Goal: Task Accomplishment & Management: Complete application form

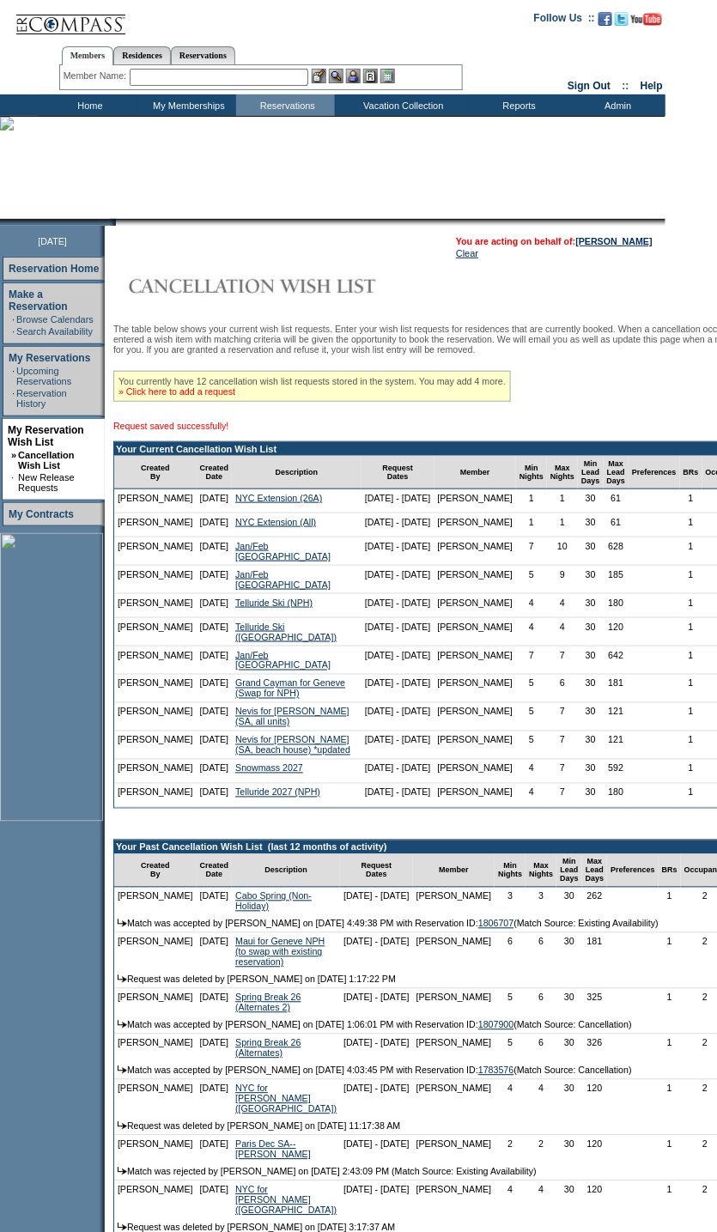
click at [220, 397] on link "» Click here to add a request" at bounding box center [176, 391] width 117 height 10
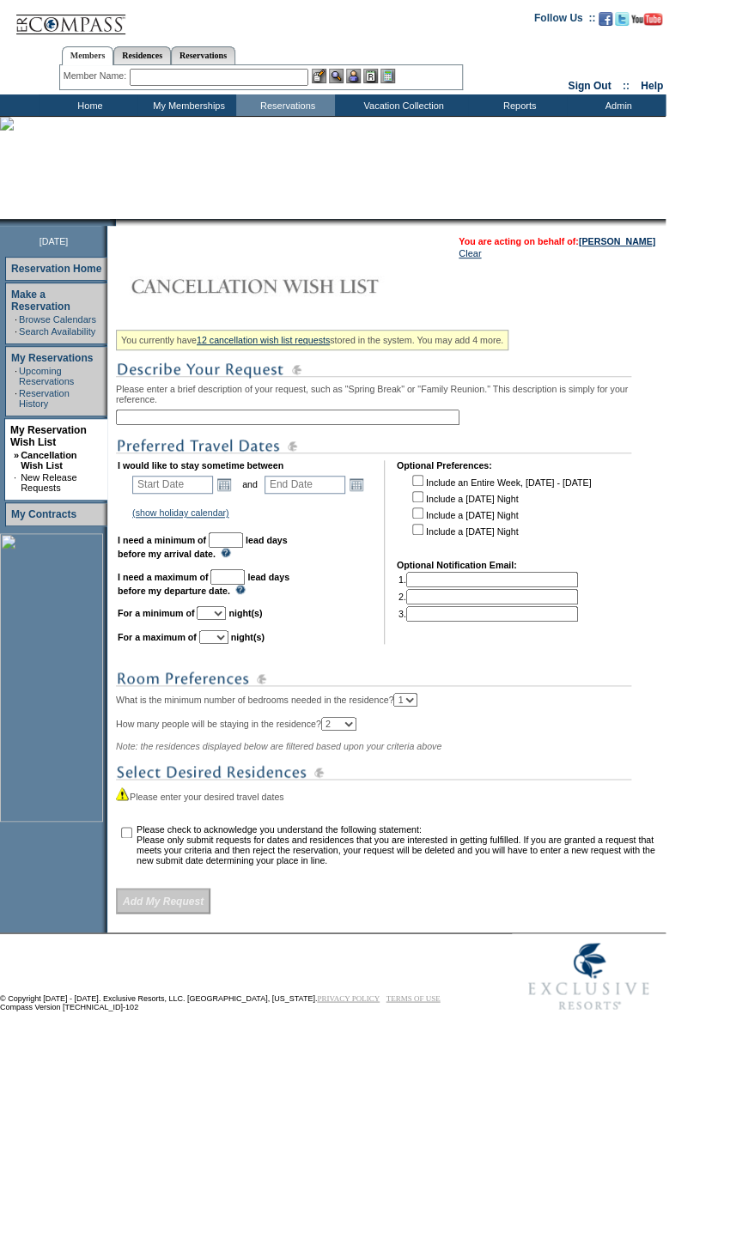
click at [257, 422] on input "text" at bounding box center [287, 417] width 343 height 15
type input "NYC Extension (FULL)"
click at [224, 493] on link "Open the calendar popup." at bounding box center [224, 484] width 19 height 19
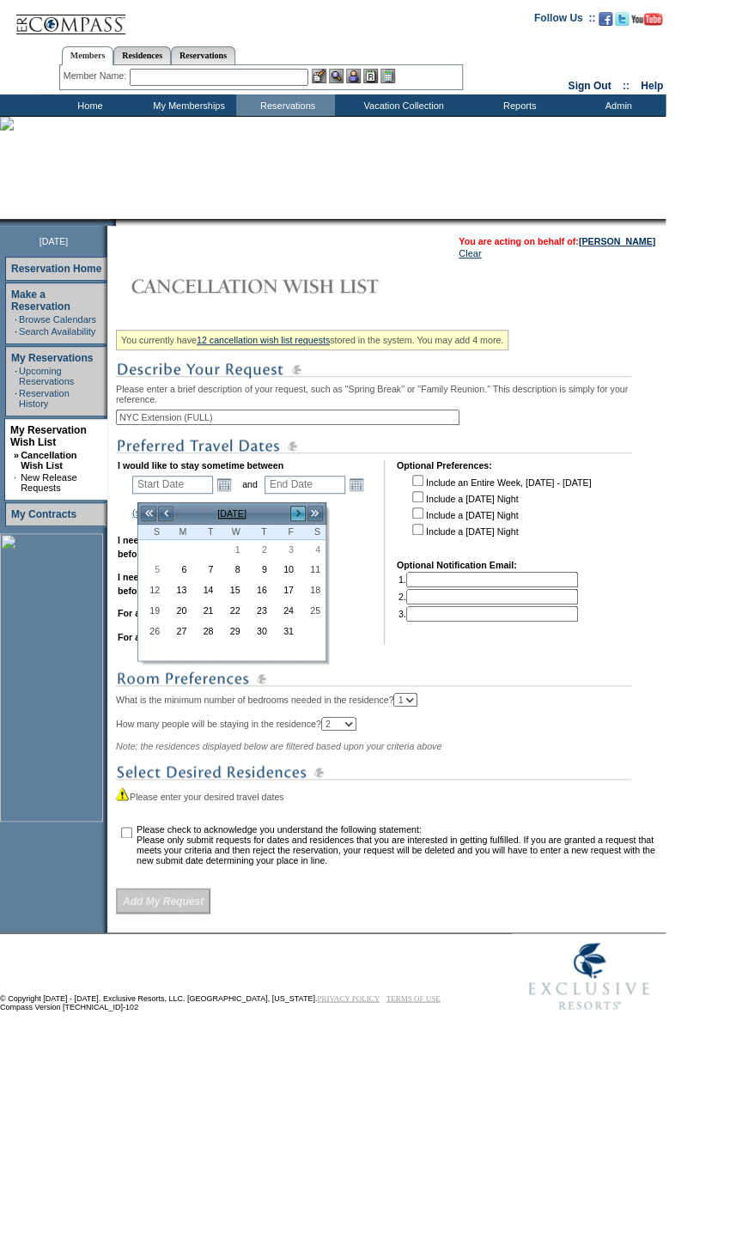
click at [302, 509] on link ">" at bounding box center [297, 513] width 17 height 17
click at [296, 508] on link ">" at bounding box center [297, 513] width 17 height 17
click at [170, 513] on link "<" at bounding box center [165, 513] width 17 height 17
click at [182, 545] on link "1" at bounding box center [178, 550] width 25 height 19
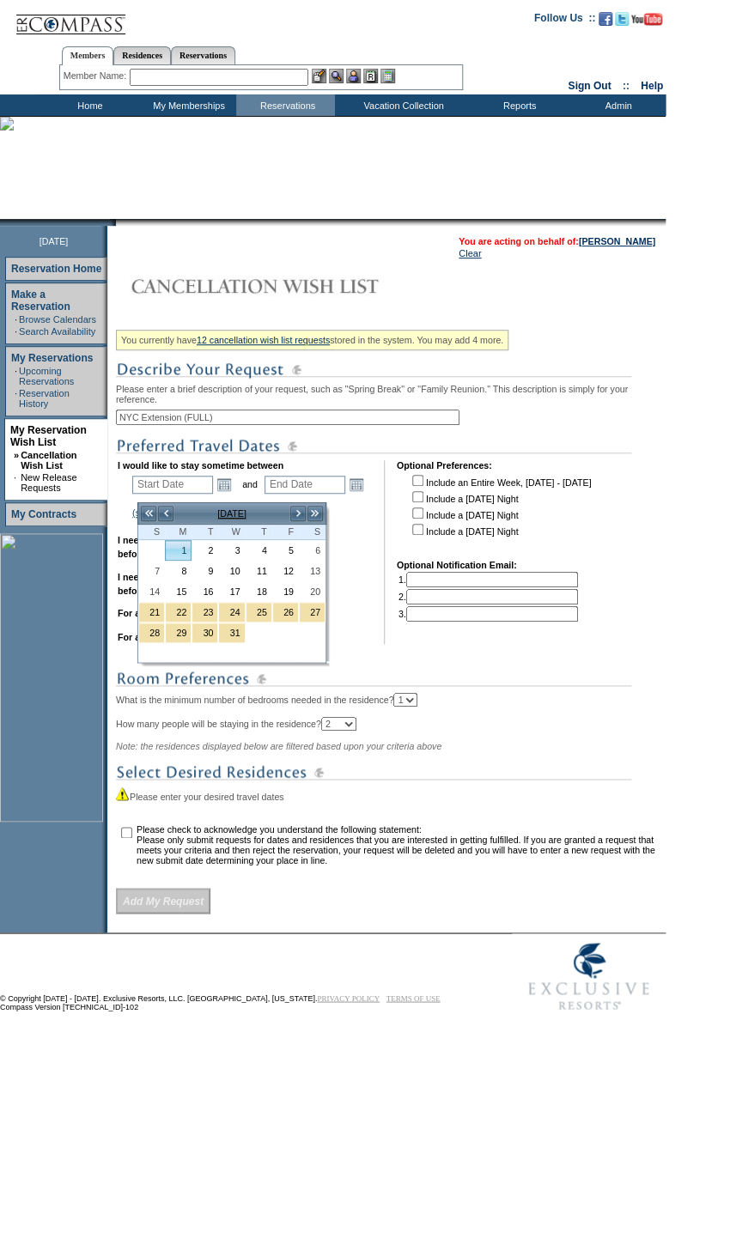
type input "2025-12-01"
type input "2025-12-02"
type input "12/1/2025"
type input "12/2/2025"
type input "61"
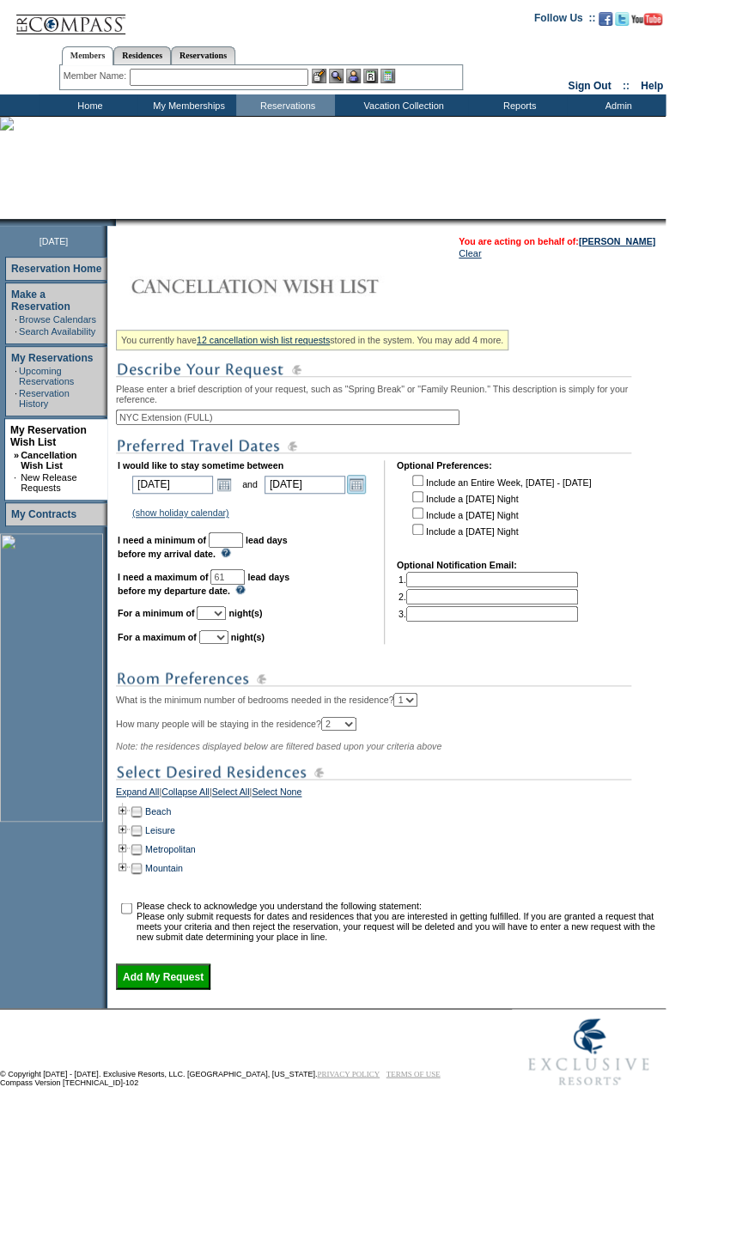
click at [355, 493] on link "Open the calendar popup." at bounding box center [356, 484] width 19 height 19
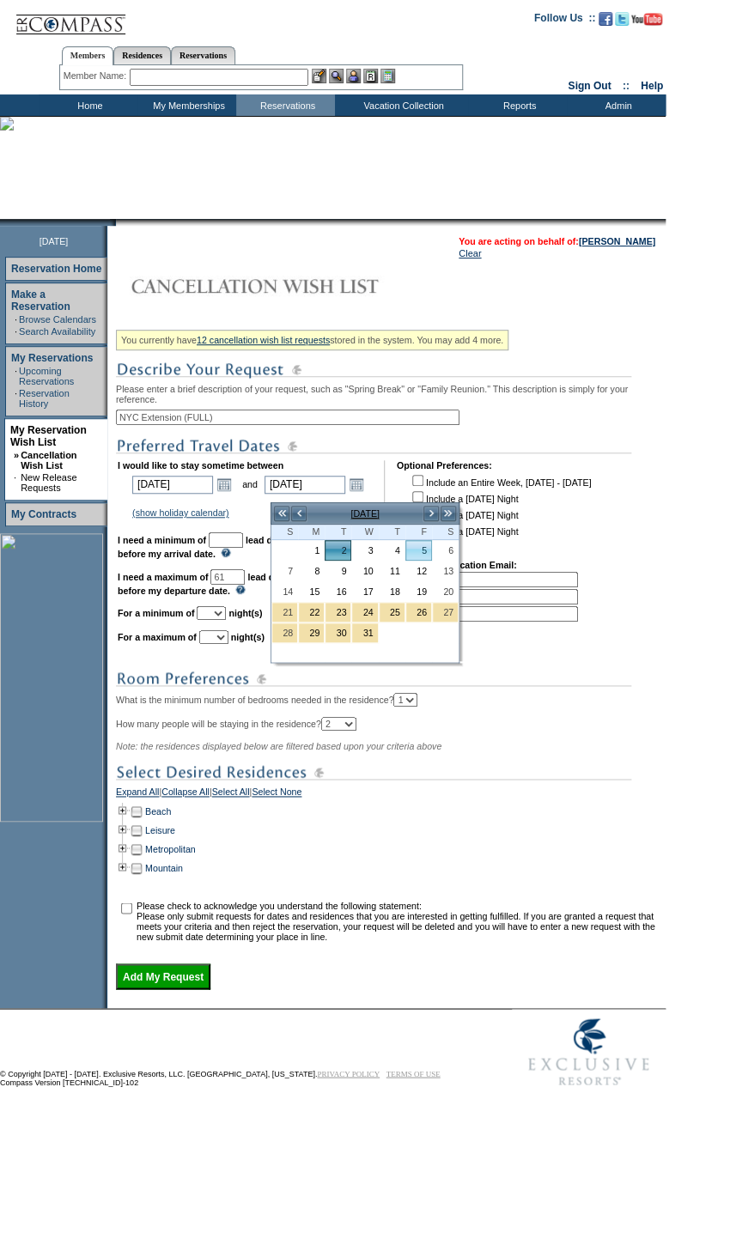
click at [422, 547] on link "5" at bounding box center [418, 550] width 25 height 19
type input "2025-12-05"
type input "12/5/2025"
type input "64"
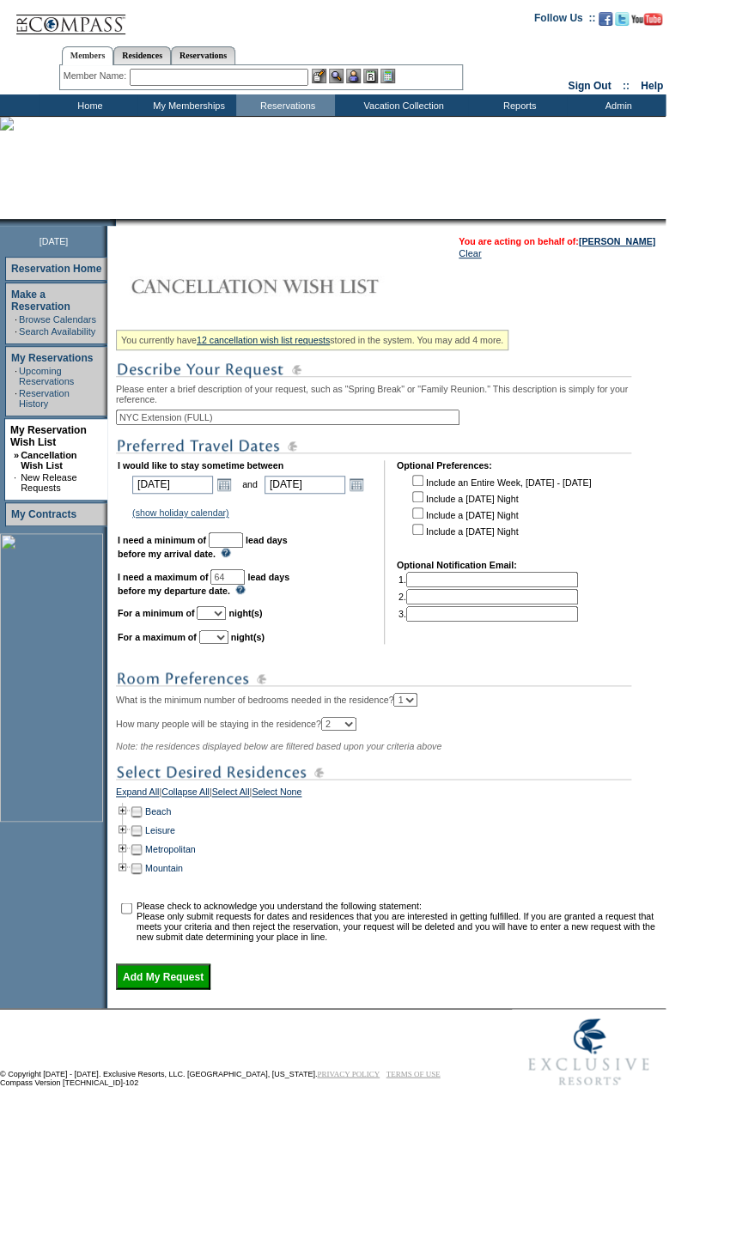
click at [243, 548] on input "text" at bounding box center [226, 539] width 34 height 15
type input "30"
click at [226, 620] on select "1 2 3 4 5 6 7 8 9 10 11 12 13 14" at bounding box center [211, 613] width 29 height 14
select select "4"
click at [217, 620] on select "1 2 3 4 5 6 7 8 9 10 11 12 13 14" at bounding box center [211, 613] width 29 height 14
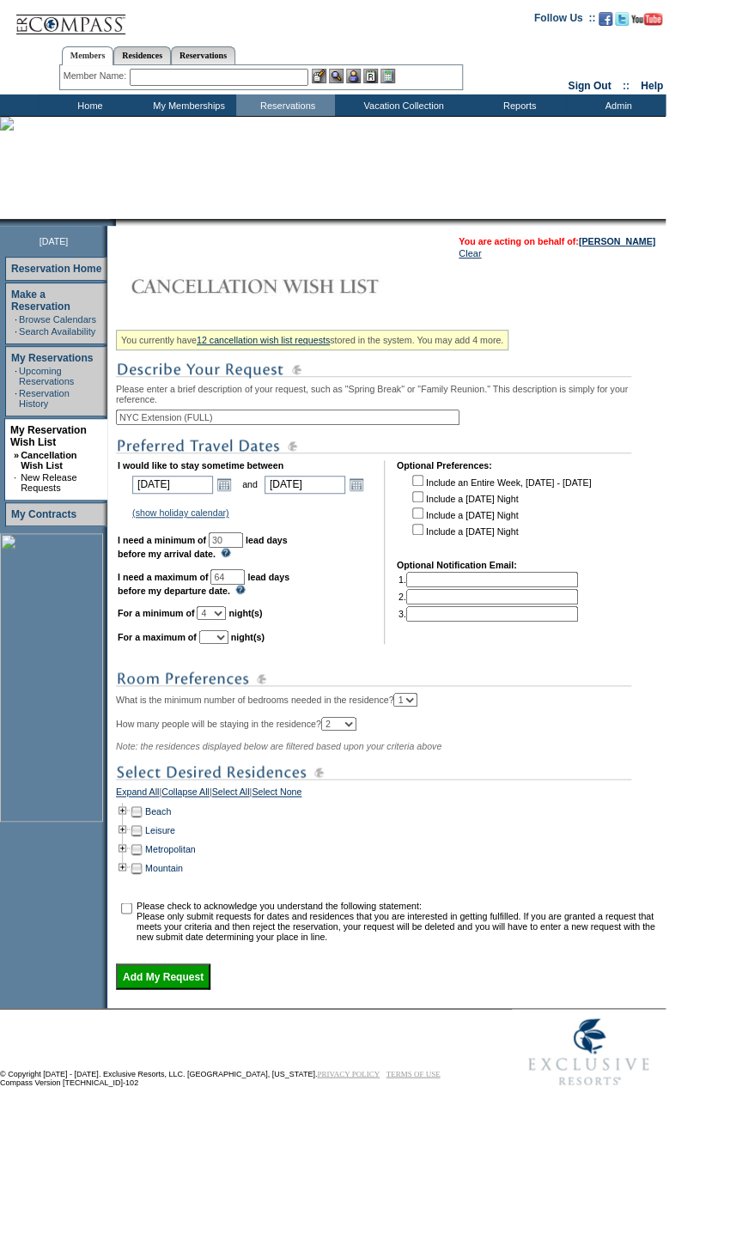
click at [240, 643] on td "I would like to stay sometime between 2025-12-01 12/1/2025 Open the calendar po…" at bounding box center [245, 552] width 254 height 184
click at [228, 644] on select "1 2 3 4 5 6 7 8 9 10 11 12 13 14" at bounding box center [213, 637] width 29 height 14
select select "4"
click at [220, 644] on select "1 2 3 4 5 6 7 8 9 10 11 12 13 14" at bounding box center [213, 637] width 29 height 14
drag, startPoint x: 127, startPoint y: 875, endPoint x: 218, endPoint y: 784, distance: 128.7
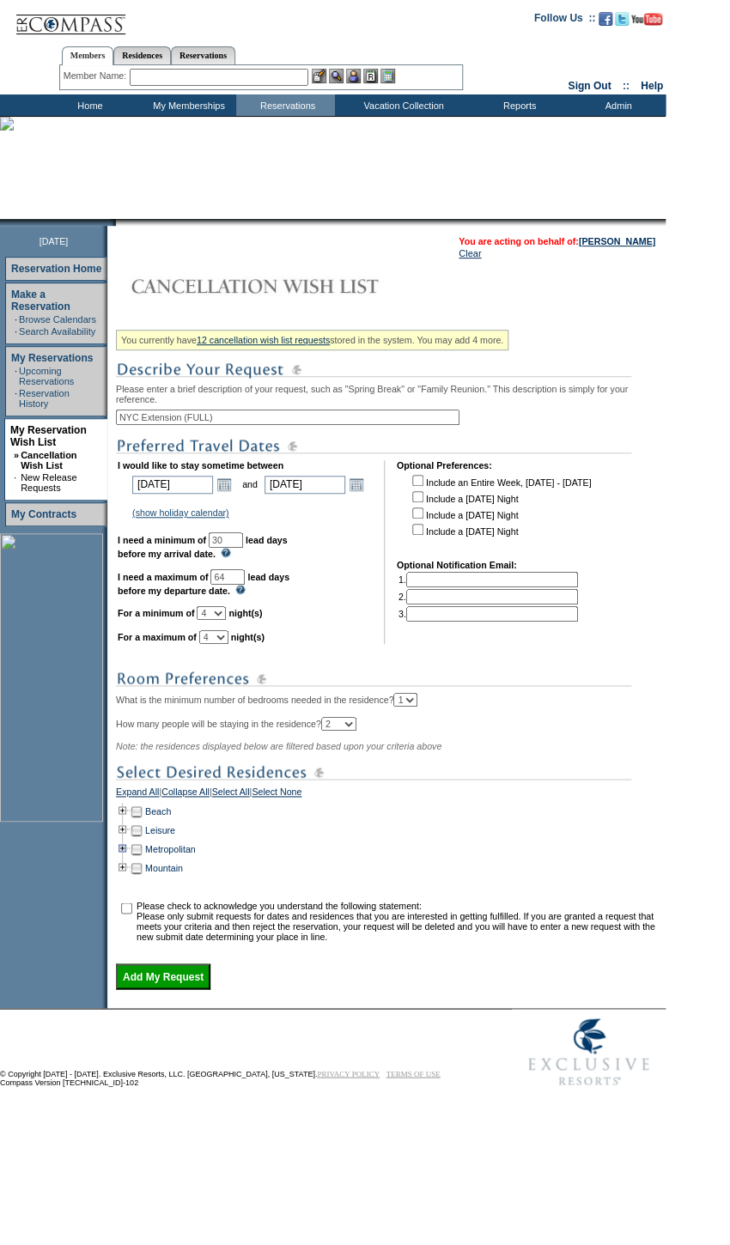
click at [127, 859] on td at bounding box center [123, 849] width 14 height 19
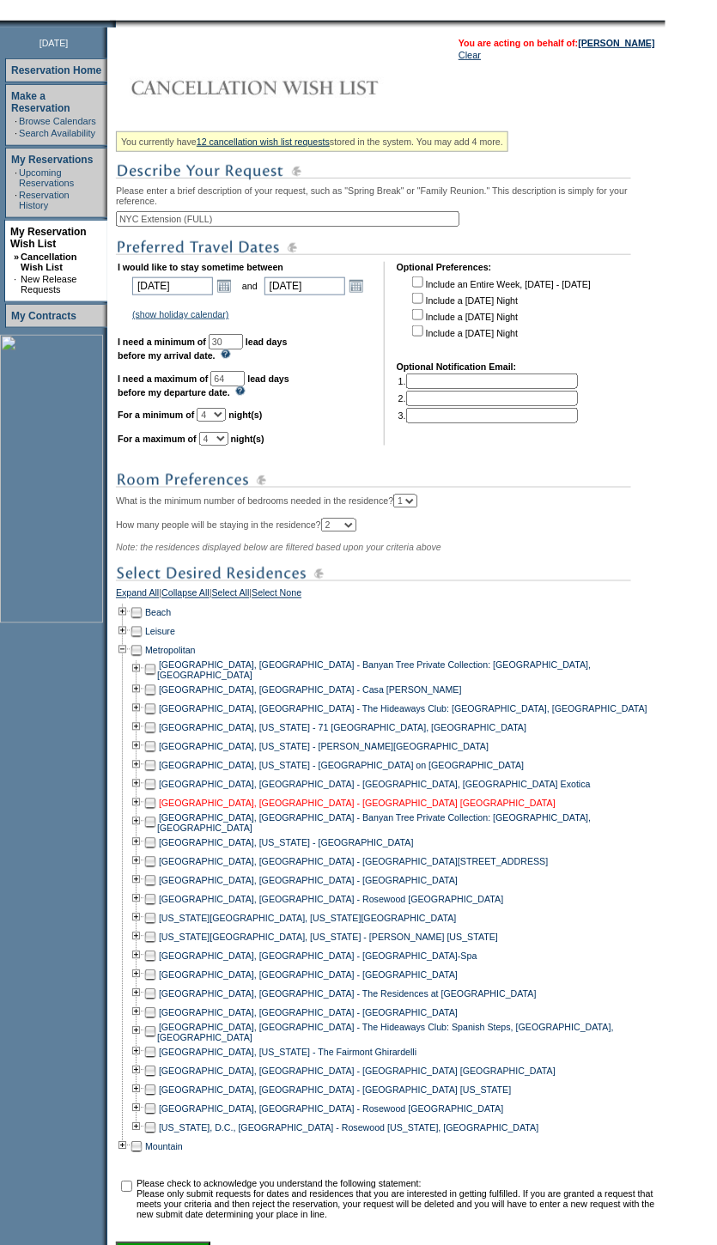
scroll to position [379, 0]
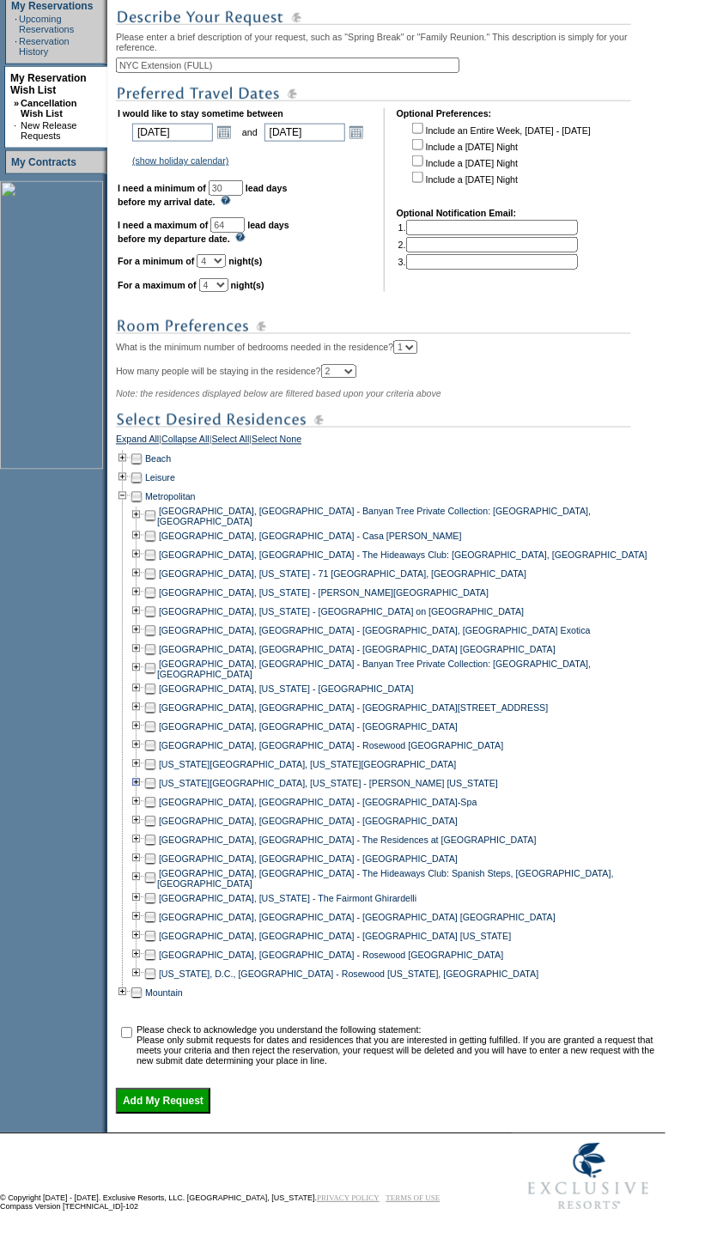
click at [143, 774] on td at bounding box center [137, 783] width 14 height 19
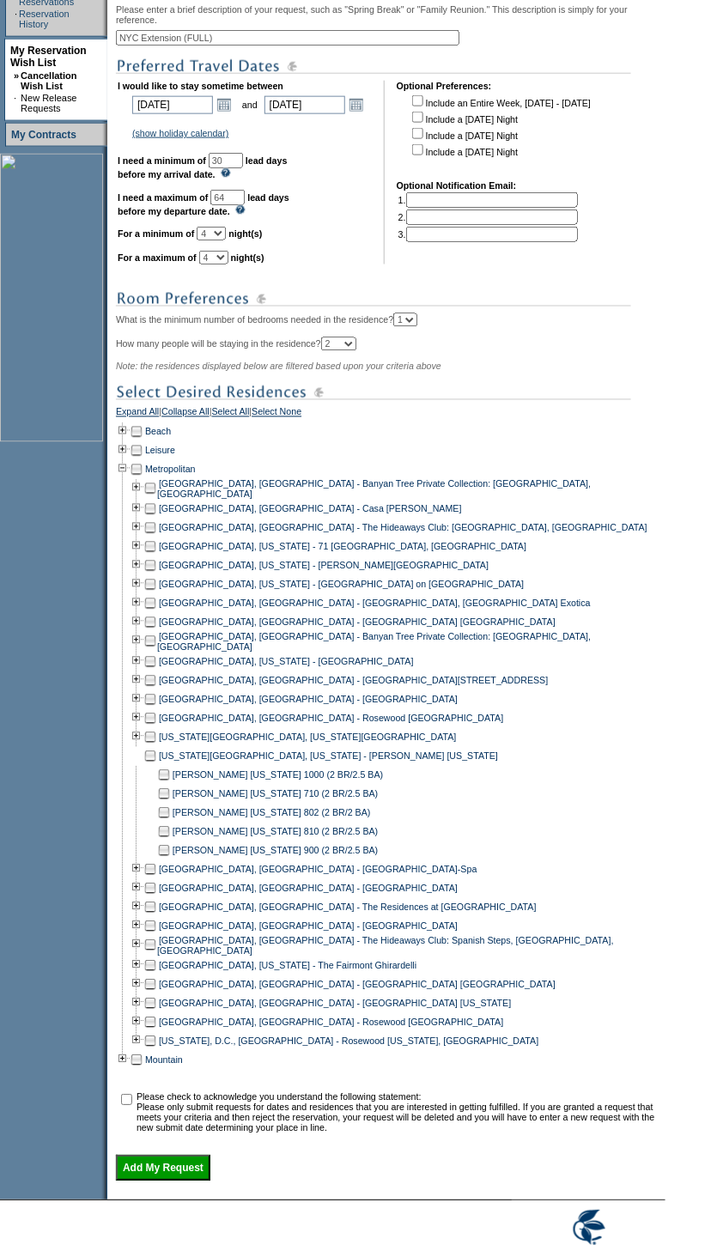
click at [141, 766] on td at bounding box center [137, 756] width 14 height 19
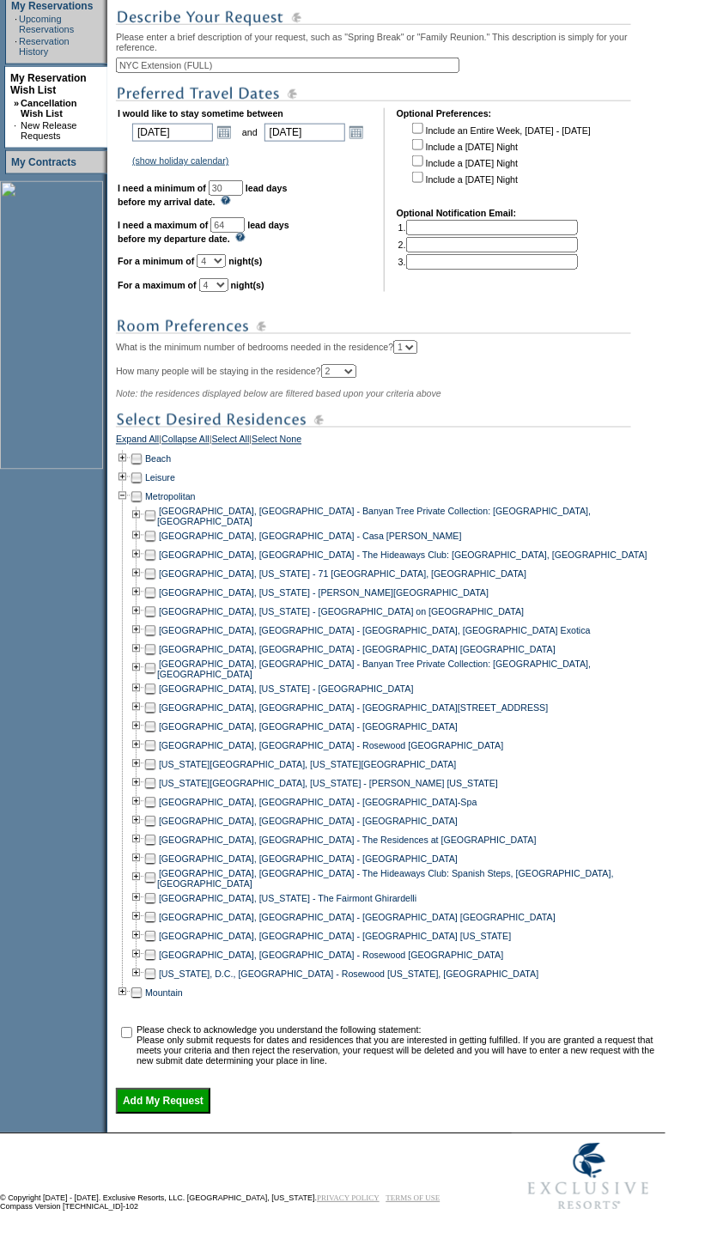
click at [157, 757] on td at bounding box center [150, 765] width 14 height 19
click at [132, 1028] on input "checkbox" at bounding box center [126, 1033] width 11 height 11
checkbox input "true"
click at [210, 1093] on input "Add My Request" at bounding box center [163, 1102] width 94 height 26
